Goal: Information Seeking & Learning: Learn about a topic

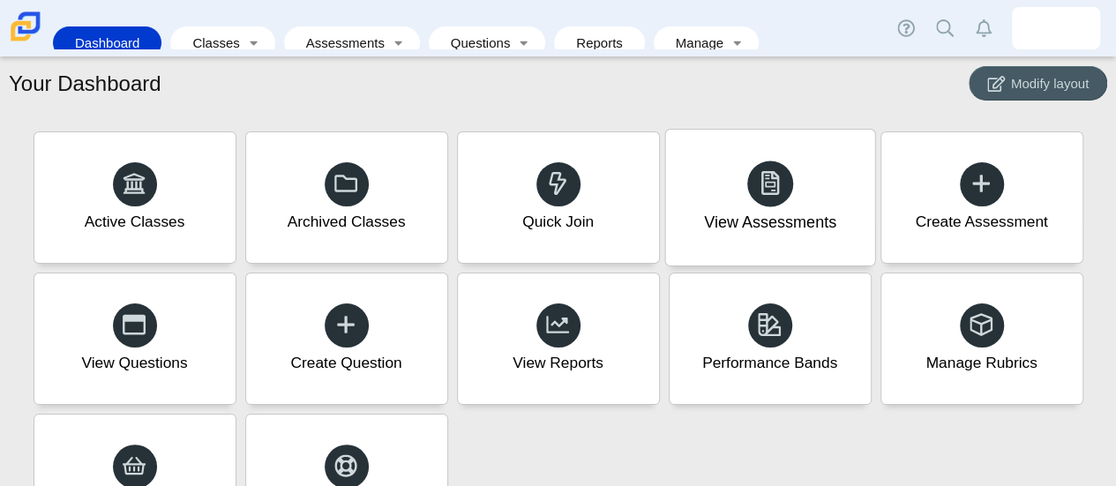
click at [728, 196] on div "View Assessments" at bounding box center [769, 198] width 209 height 136
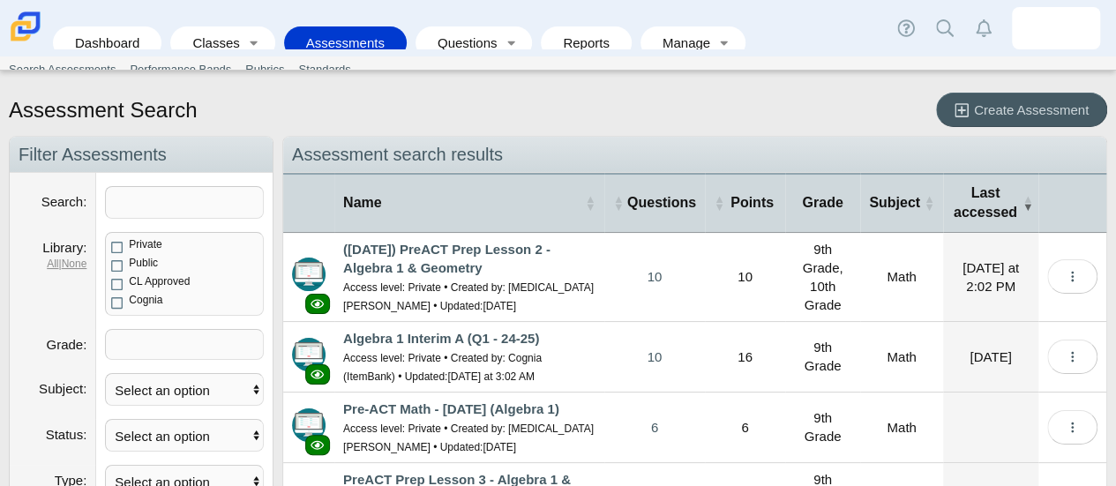
click at [728, 196] on span "Points" at bounding box center [752, 202] width 49 height 19
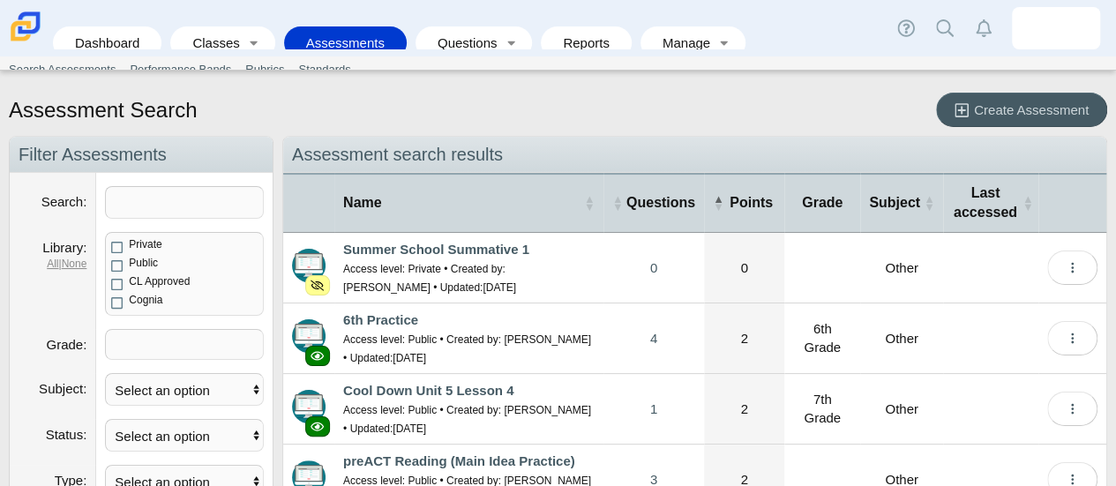
scroll to position [25, 0]
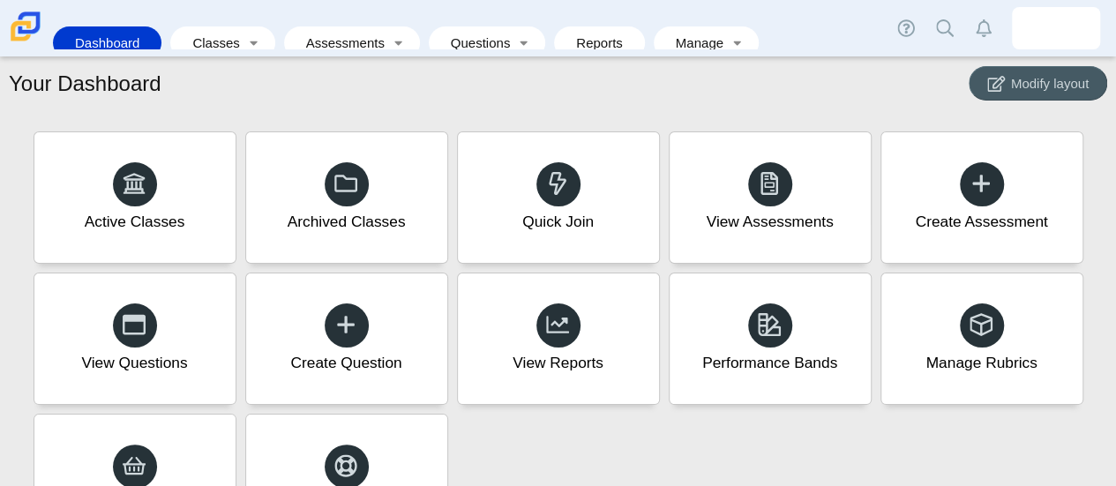
click at [728, 196] on div "View Assessments" at bounding box center [769, 197] width 201 height 131
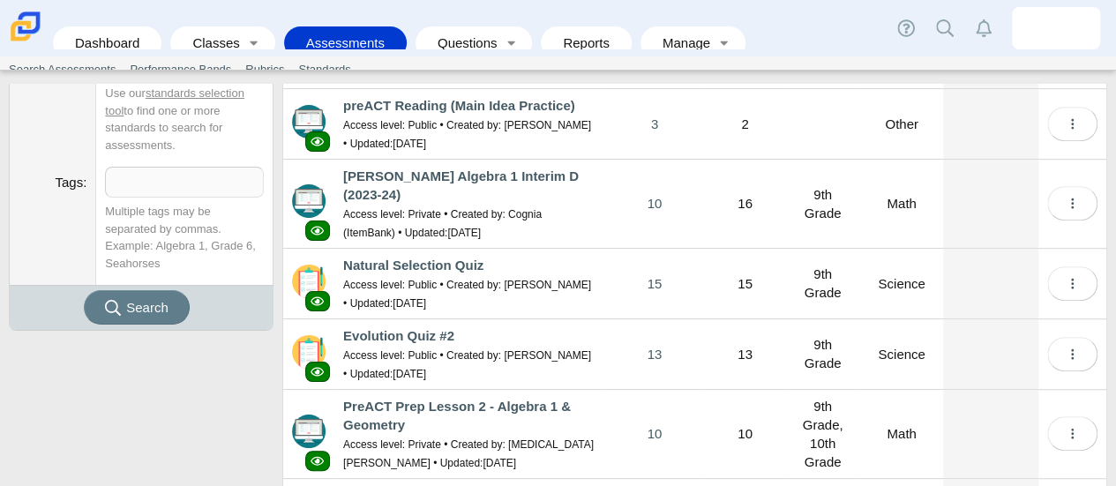
scroll to position [464, 0]
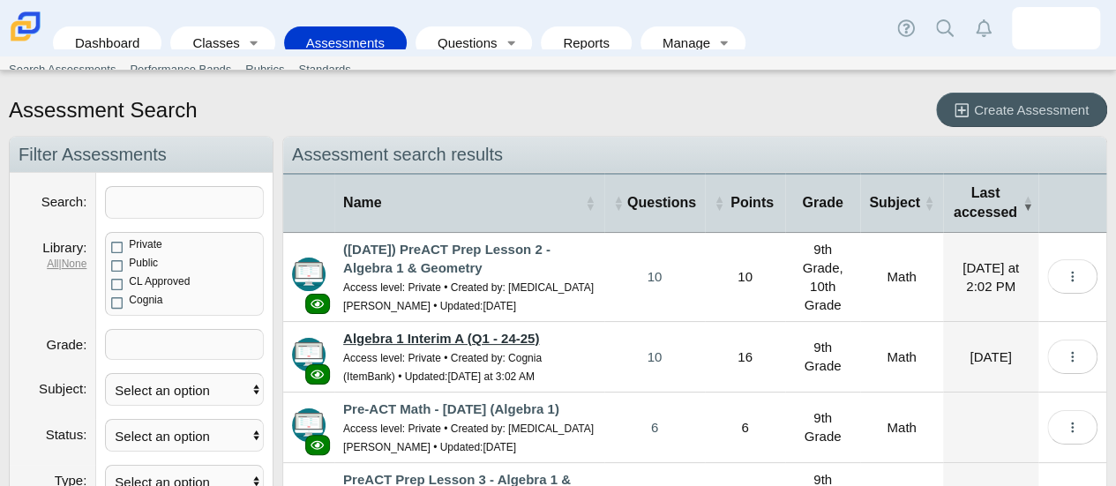
click at [482, 340] on link "Algebra 1 Interim A (Q1 - 24-25)" at bounding box center [441, 338] width 196 height 15
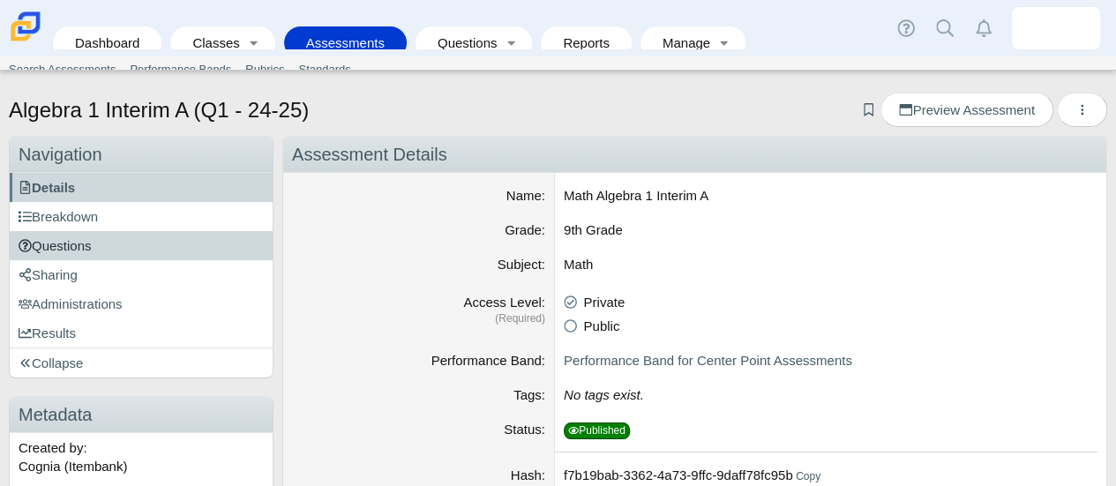
click at [159, 243] on link "Questions" at bounding box center [141, 245] width 263 height 29
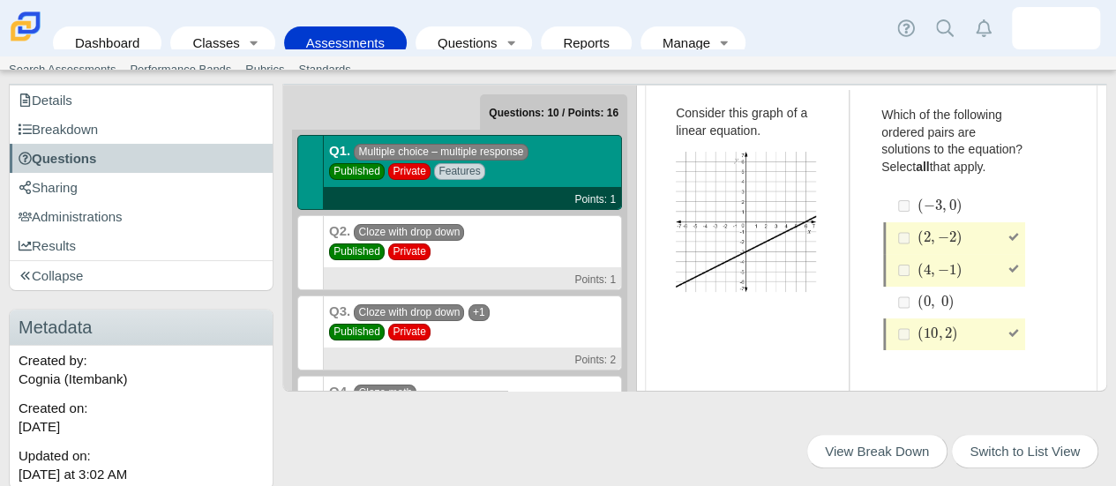
scroll to position [83, 0]
click at [526, 225] on div "Q2. Cloze with drop down Published Private Points: 1" at bounding box center [473, 252] width 298 height 75
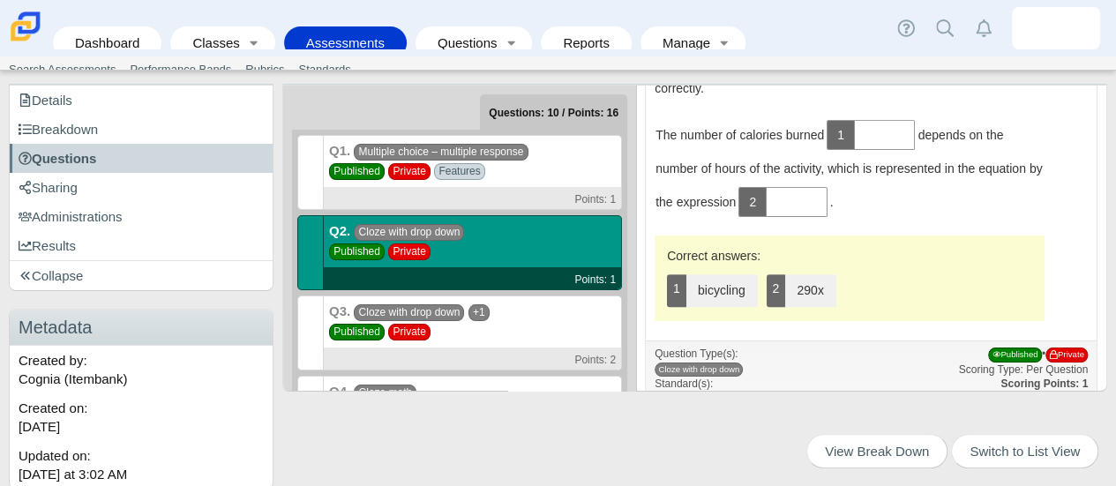
scroll to position [258, 0]
click at [534, 338] on div "Q3. Cloze with drop down +1 Published Private Points: 2" at bounding box center [473, 332] width 298 height 75
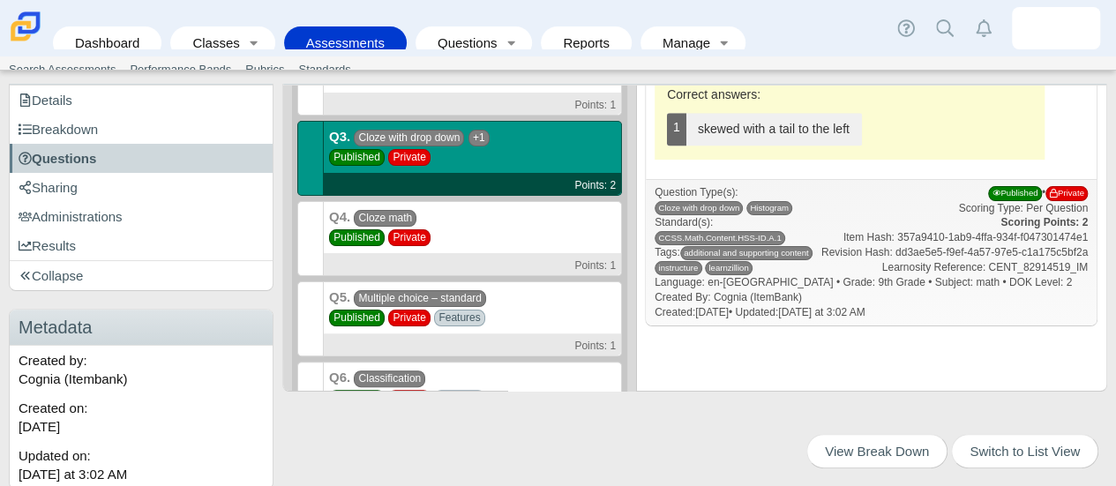
scroll to position [178, 0]
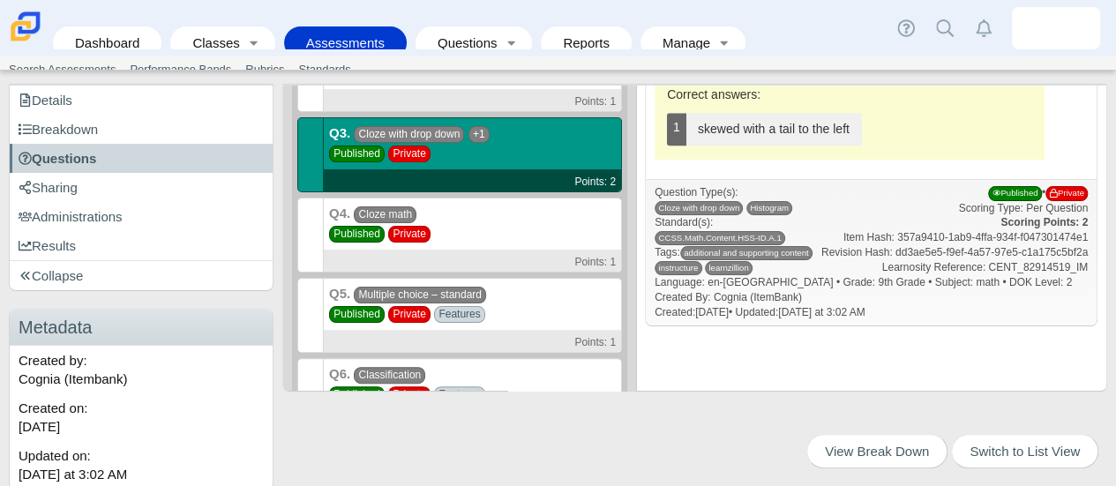
click at [510, 219] on div "Q4. Cloze math Published Private Points: 1" at bounding box center [473, 235] width 298 height 75
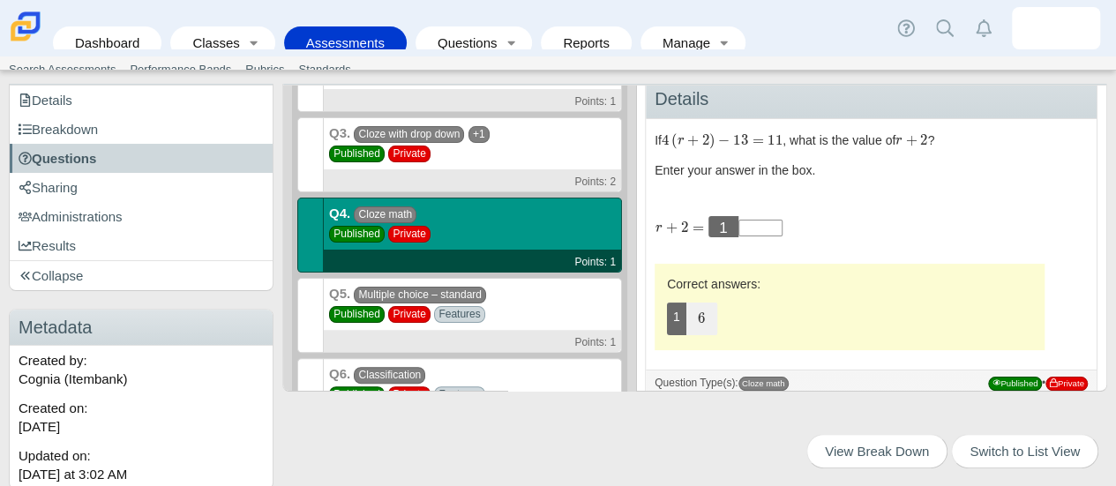
scroll to position [61, 0]
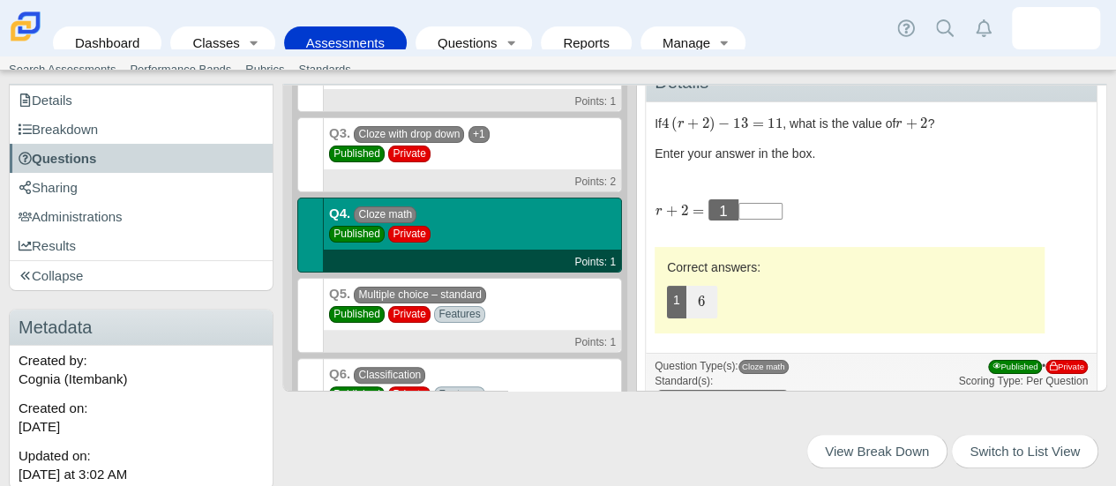
click at [534, 311] on div "Q5. Multiple choice – standard Published Private Features Points: 1" at bounding box center [473, 315] width 298 height 75
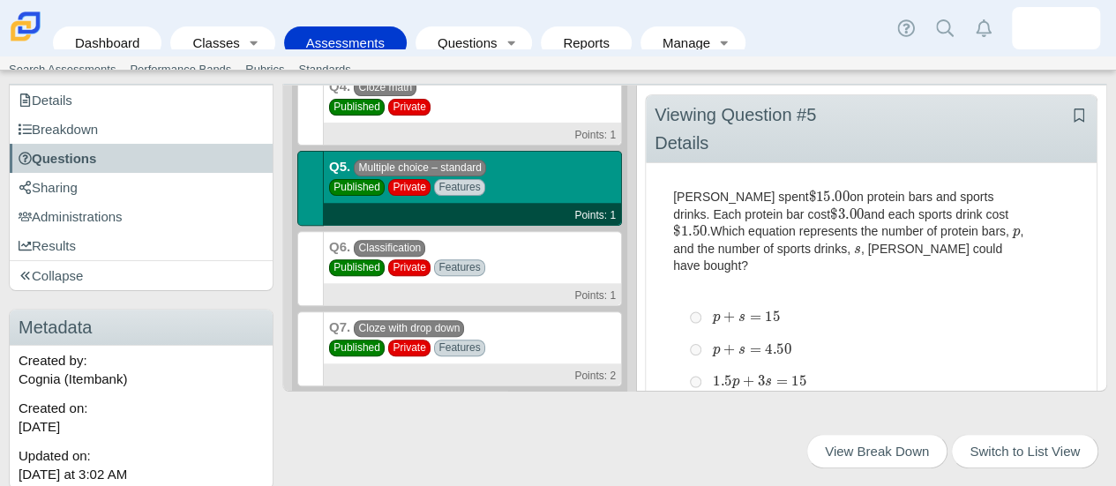
scroll to position [311, 0]
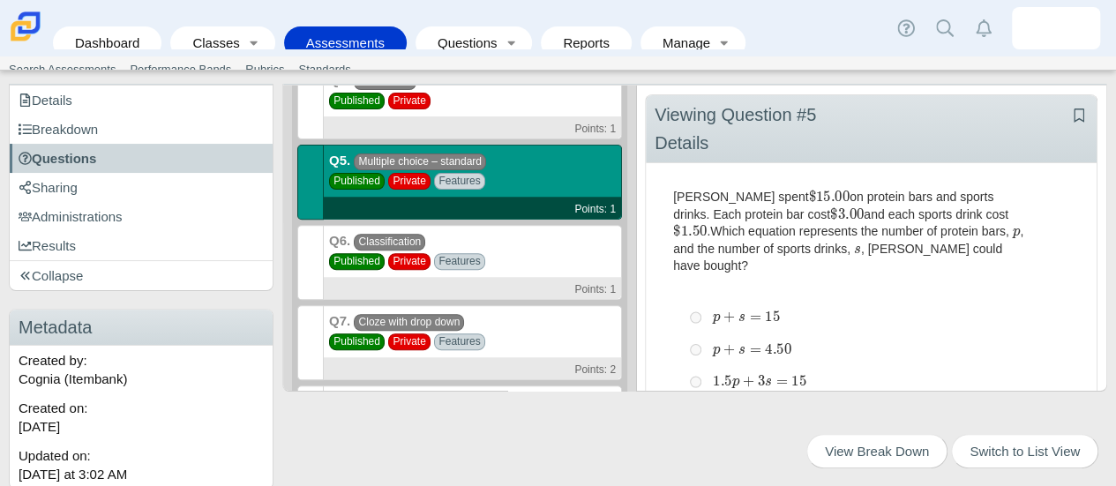
click at [531, 259] on div "Q6. Classification Published Private Features Points: 1" at bounding box center [473, 262] width 298 height 75
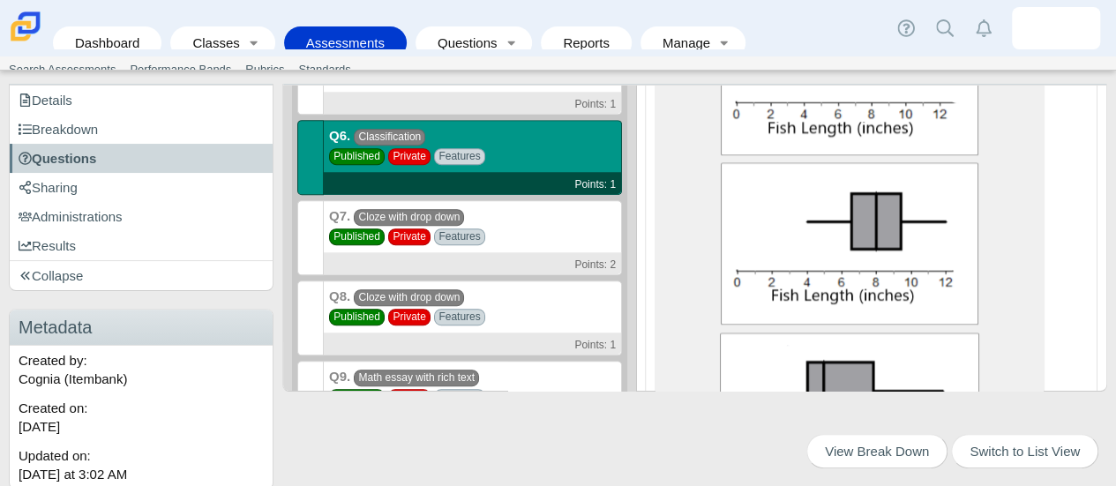
scroll to position [424, 0]
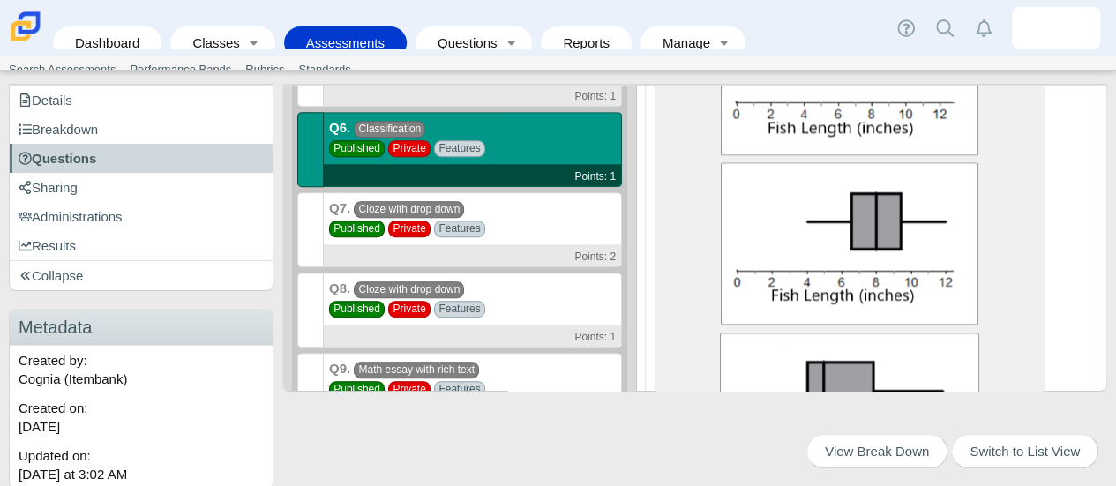
click at [508, 198] on div "Q7. Cloze with drop down Published Private Features Points: 2" at bounding box center [473, 229] width 298 height 75
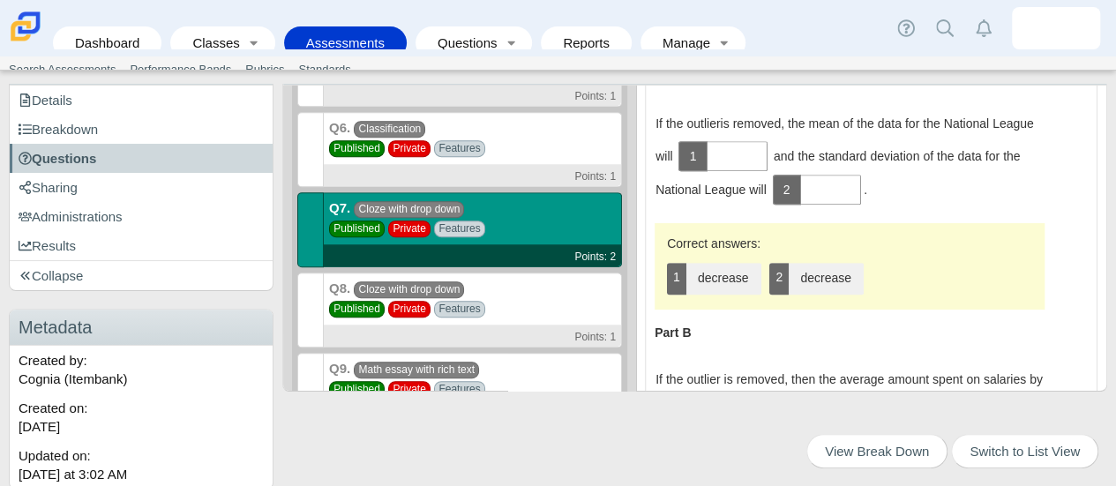
scroll to position [469, 0]
click at [541, 300] on div "Q8. Cloze with drop down Published Private Features Points: 1" at bounding box center [473, 310] width 298 height 75
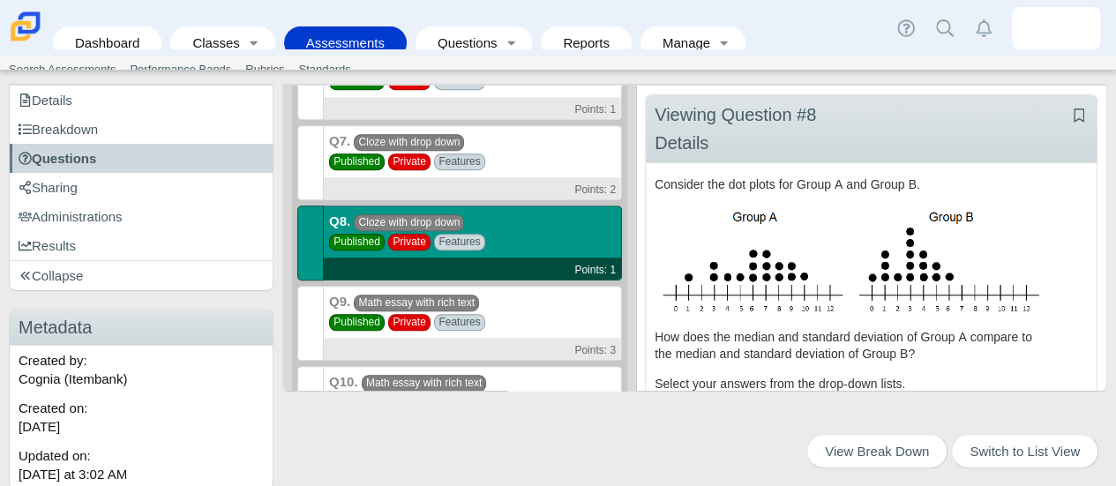
click at [541, 300] on div "Q9. Math essay with rich text Published Private Features Points: 3" at bounding box center [473, 323] width 298 height 75
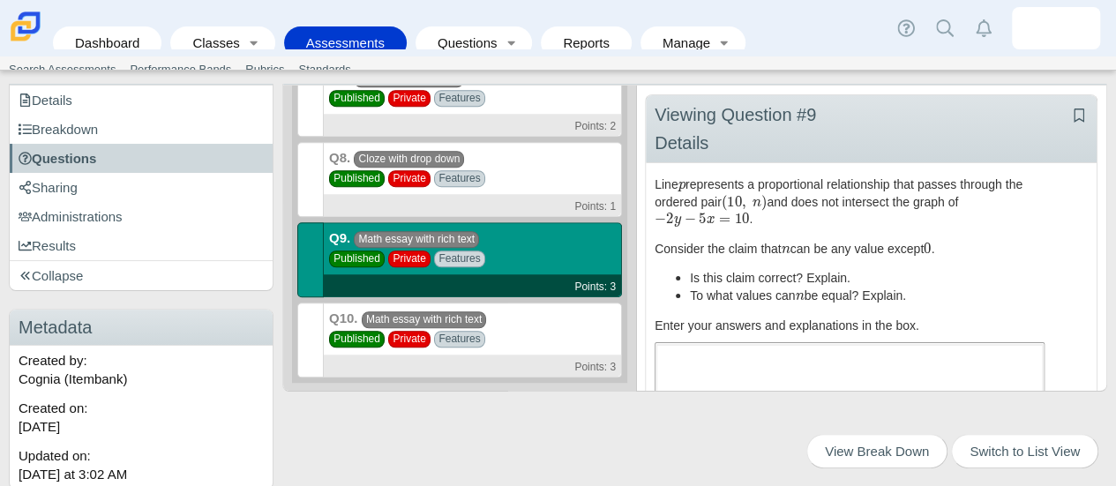
click at [549, 334] on div "Q10. Math essay with rich text Published Private Features Points: 3" at bounding box center [473, 340] width 298 height 75
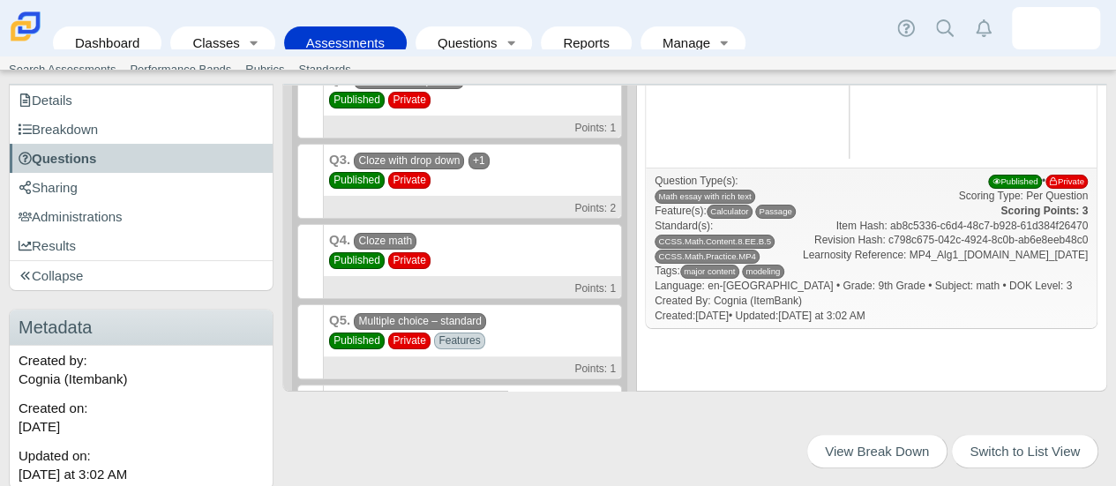
scroll to position [151, 0]
click at [504, 185] on div "Q3. Cloze with drop down +1 Published Private Points: 2" at bounding box center [473, 182] width 298 height 75
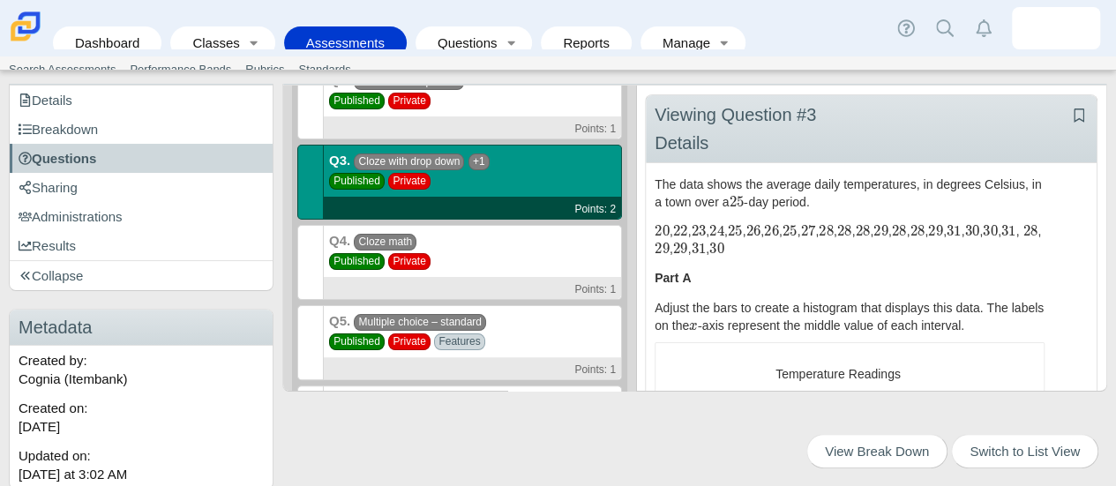
scroll to position [74, 0]
